Goal: Find specific page/section: Find specific page/section

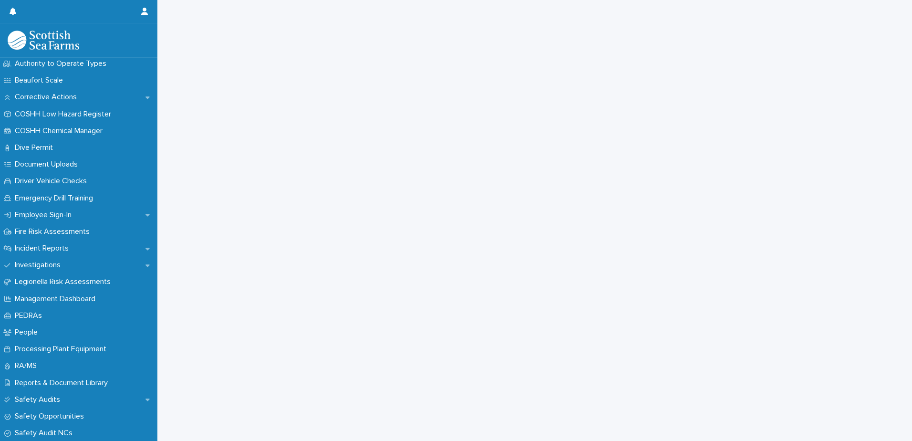
scroll to position [205, 0]
click at [43, 315] on p "PEDRAs" at bounding box center [30, 314] width 39 height 9
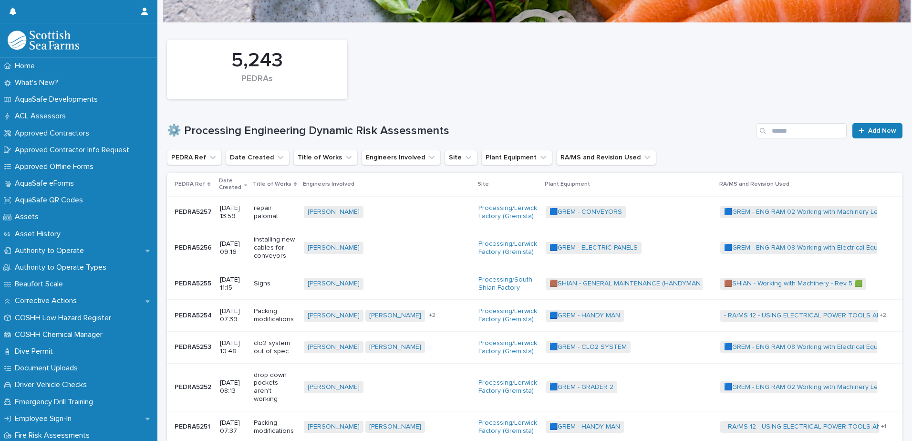
scroll to position [73, 0]
click at [786, 131] on input "Search" at bounding box center [801, 130] width 91 height 15
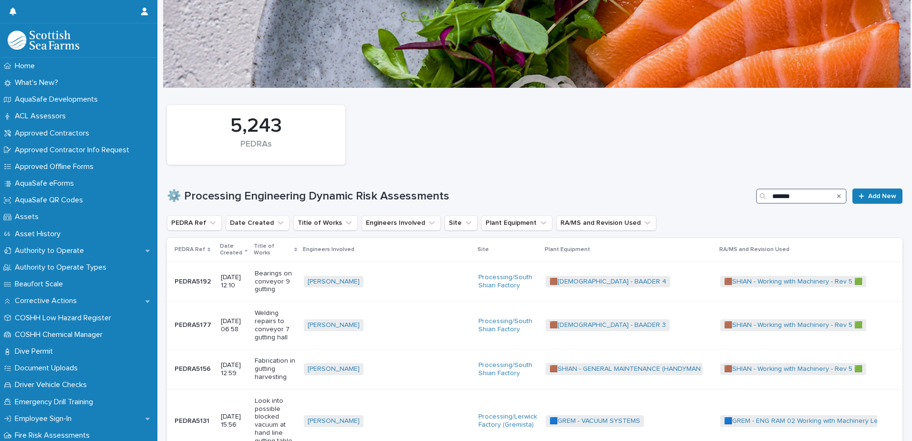
scroll to position [73, 0]
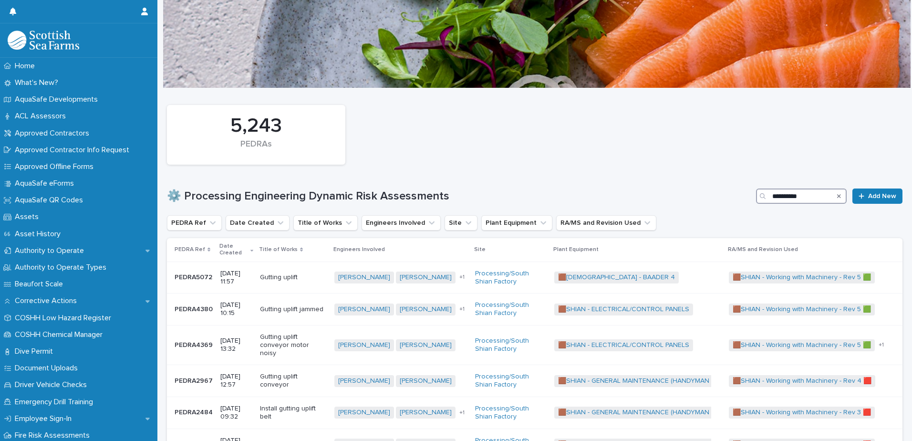
scroll to position [73, 0]
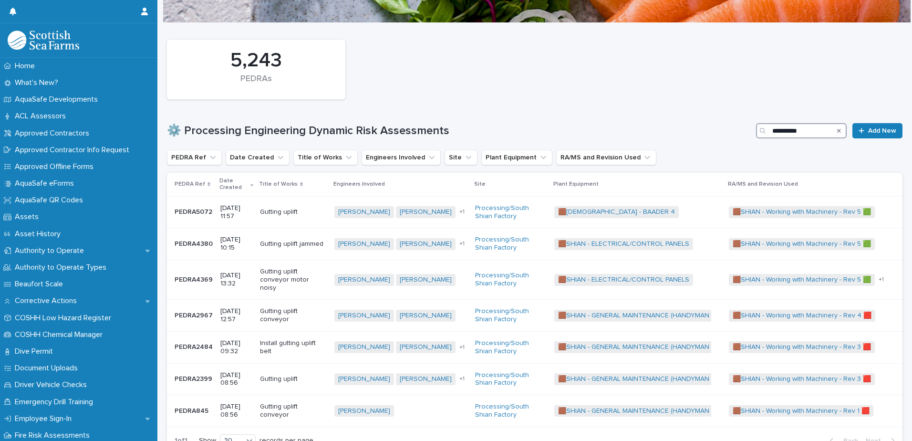
type input "**********"
click at [835, 130] on div "Search" at bounding box center [839, 130] width 15 height 15
click at [838, 131] on icon "Search" at bounding box center [840, 131] width 4 height 6
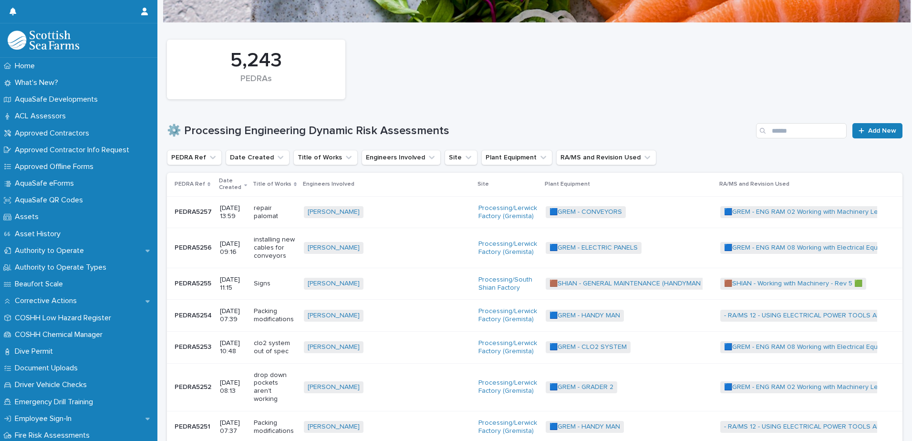
click at [785, 42] on div "5,243 PEDRAs" at bounding box center [534, 69] width 745 height 69
click at [540, 88] on div "5,243 PEDRAs" at bounding box center [534, 69] width 745 height 69
